Goal: Task Accomplishment & Management: Use online tool/utility

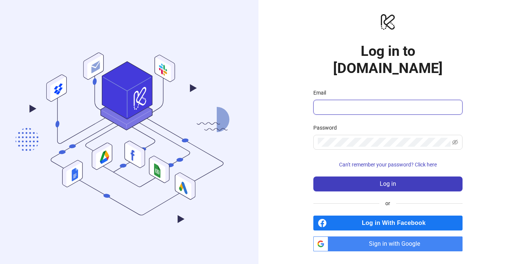
type input "**********"
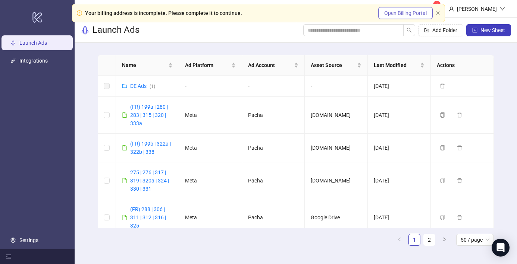
click at [390, 17] on button "Open Billing Portal" at bounding box center [405, 13] width 54 height 12
